Goal: Information Seeking & Learning: Learn about a topic

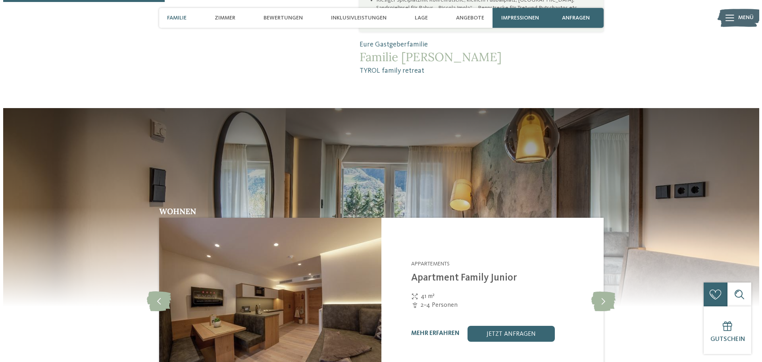
scroll to position [715, 0]
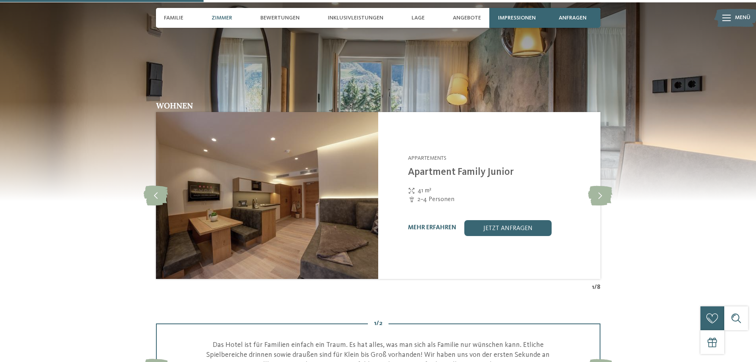
click at [412, 192] on icon at bounding box center [412, 191] width 8 height 6
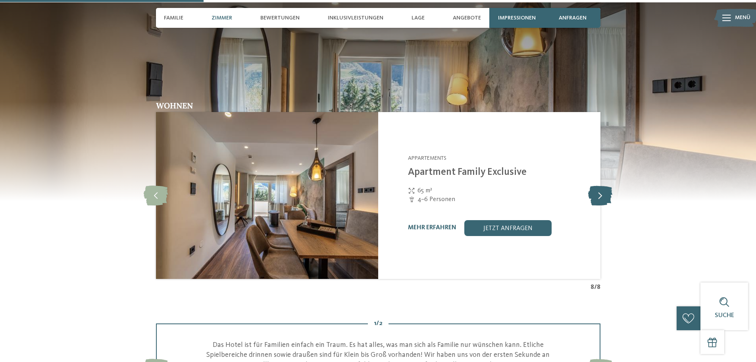
click at [606, 193] on icon at bounding box center [600, 195] width 24 height 20
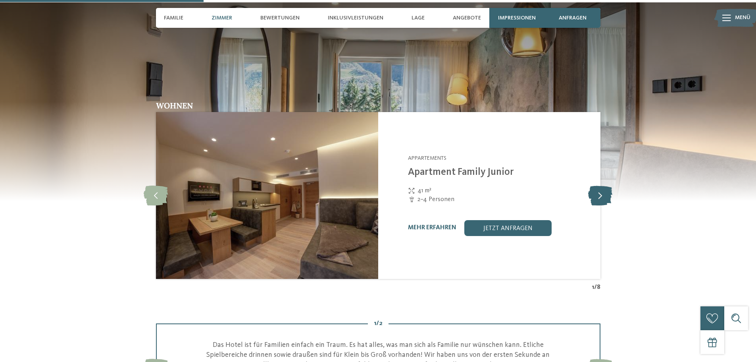
click at [601, 194] on icon at bounding box center [600, 195] width 24 height 20
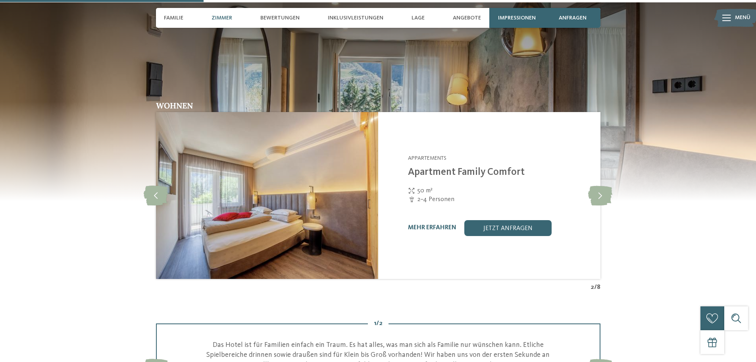
click at [338, 188] on img at bounding box center [267, 195] width 222 height 167
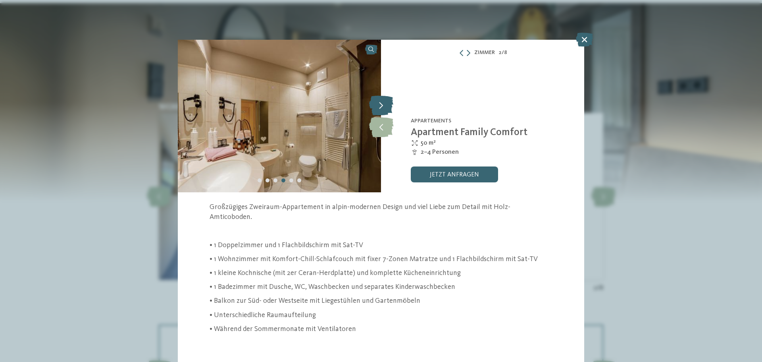
click at [379, 106] on icon at bounding box center [381, 105] width 24 height 20
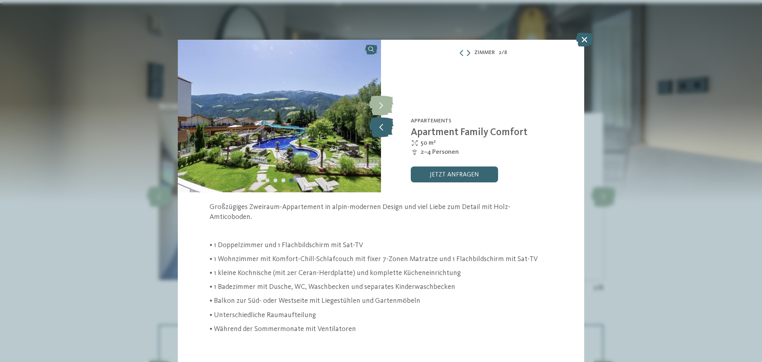
click at [378, 128] on icon at bounding box center [381, 127] width 24 height 20
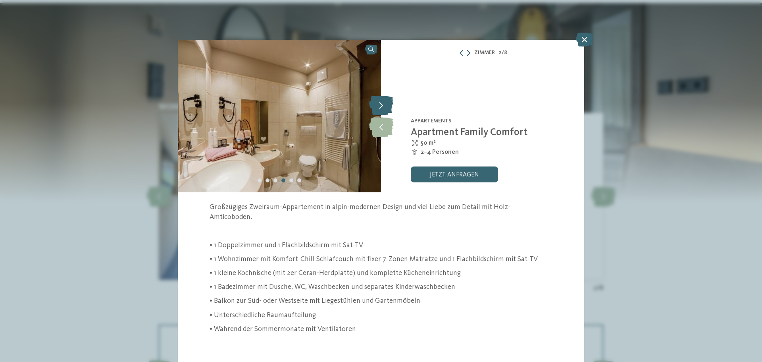
click at [379, 106] on icon at bounding box center [381, 105] width 24 height 20
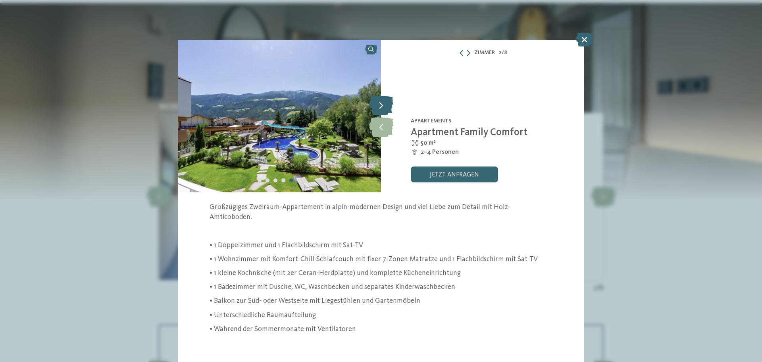
click at [379, 106] on icon at bounding box center [381, 105] width 24 height 20
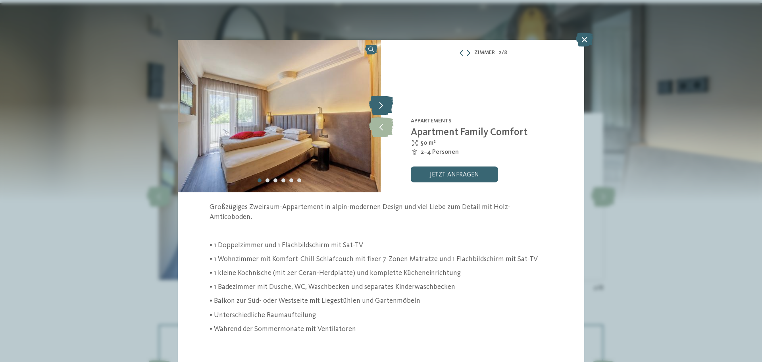
click at [377, 104] on icon at bounding box center [381, 105] width 24 height 20
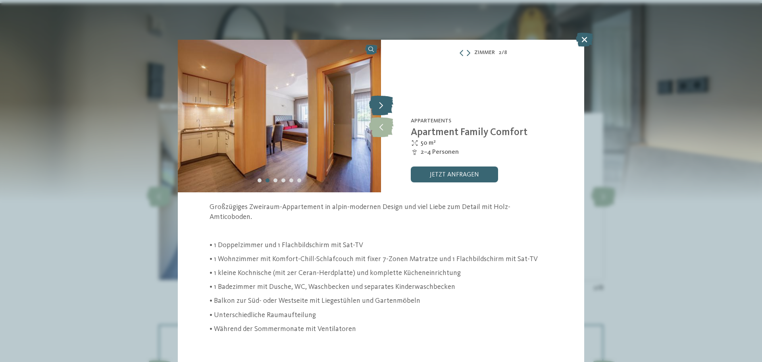
click at [378, 104] on icon at bounding box center [381, 105] width 24 height 20
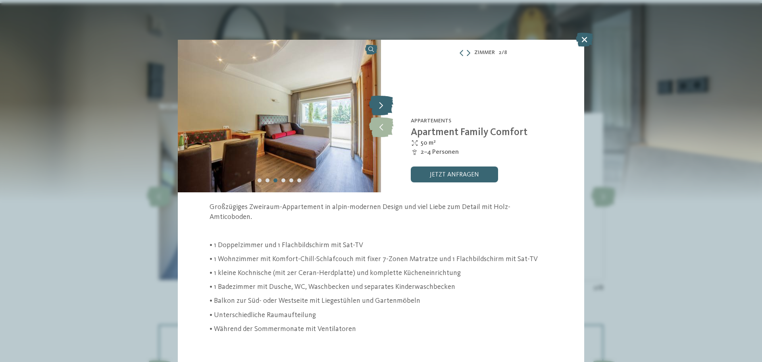
click at [378, 104] on icon at bounding box center [381, 105] width 24 height 20
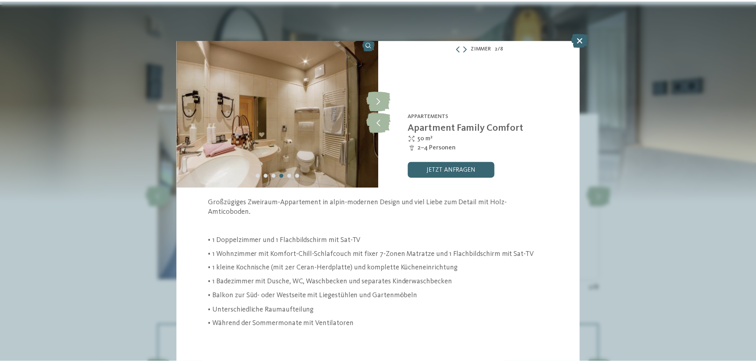
scroll to position [6, 0]
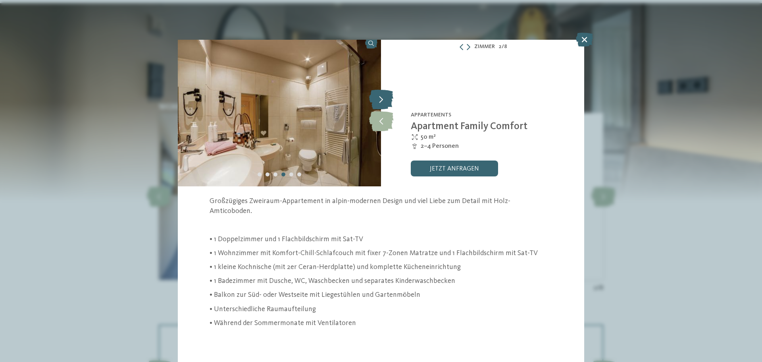
click at [381, 100] on icon at bounding box center [381, 99] width 24 height 20
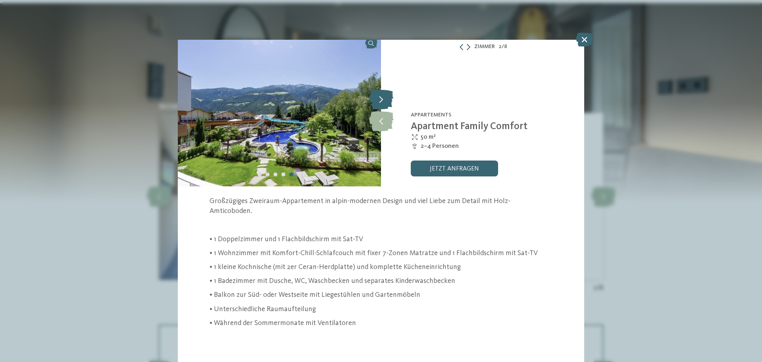
click at [380, 98] on icon at bounding box center [381, 99] width 24 height 20
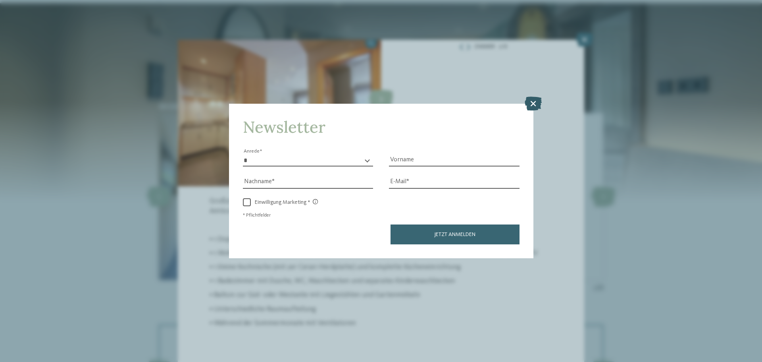
click at [534, 106] on icon at bounding box center [533, 103] width 17 height 14
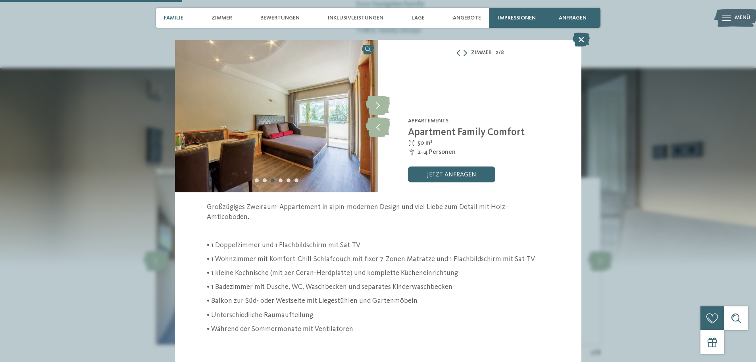
scroll to position [635, 0]
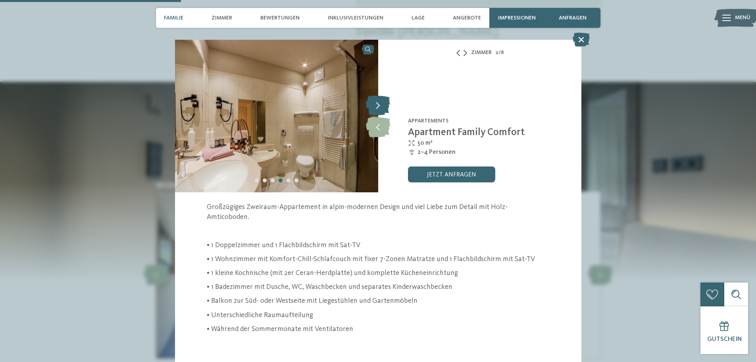
click at [372, 109] on icon at bounding box center [378, 105] width 24 height 20
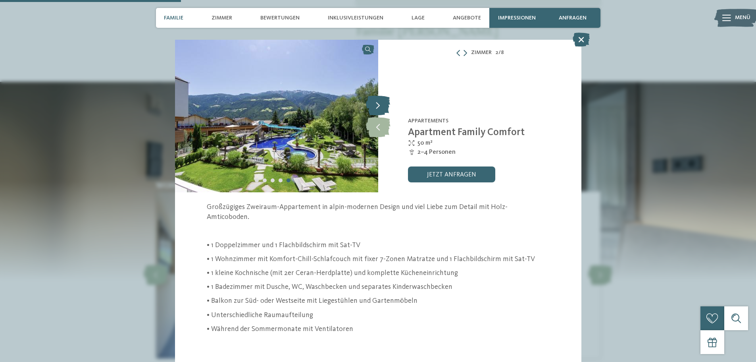
click at [376, 109] on icon at bounding box center [378, 105] width 24 height 20
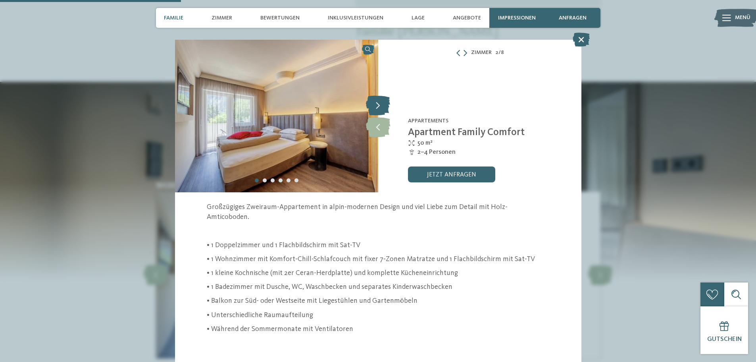
click at [371, 106] on icon at bounding box center [378, 105] width 24 height 20
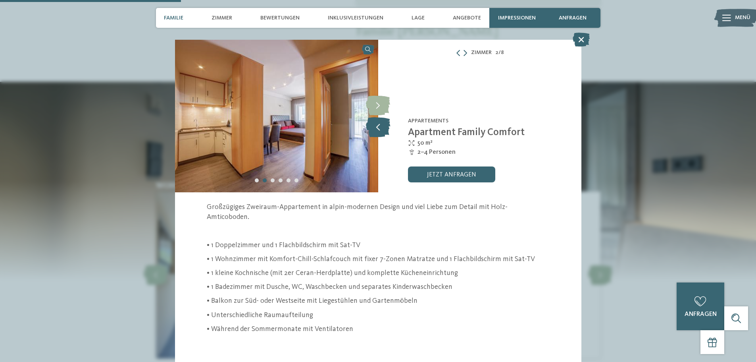
click at [376, 130] on icon at bounding box center [378, 127] width 24 height 20
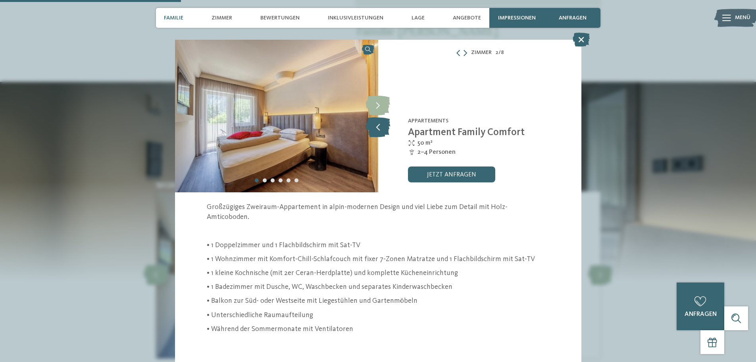
click at [376, 129] on icon at bounding box center [378, 127] width 24 height 20
